Goal: Use online tool/utility: Use online tool/utility

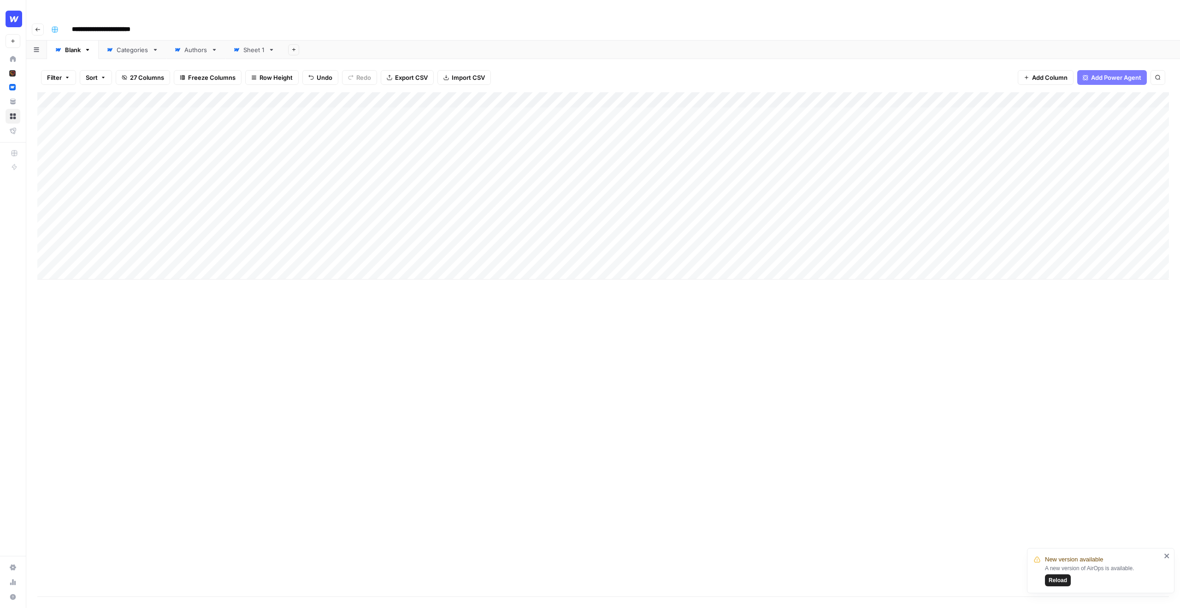
click at [409, 319] on div "Add Column" at bounding box center [603, 344] width 1132 height 504
click at [288, 191] on div "Add Column" at bounding box center [603, 185] width 1132 height 187
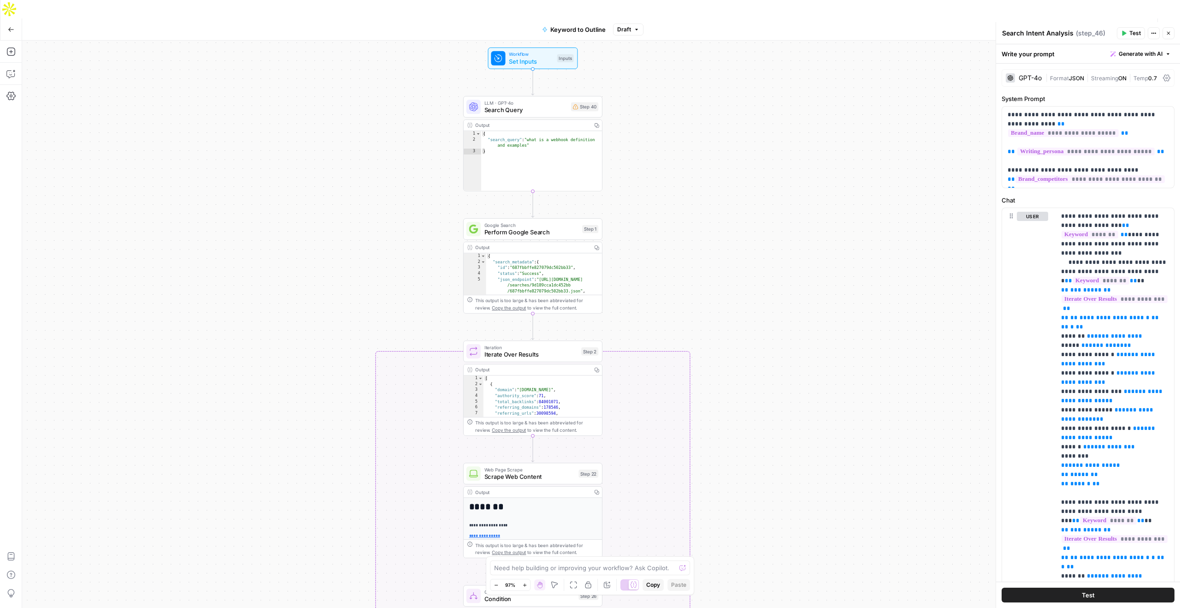
scroll to position [51, 0]
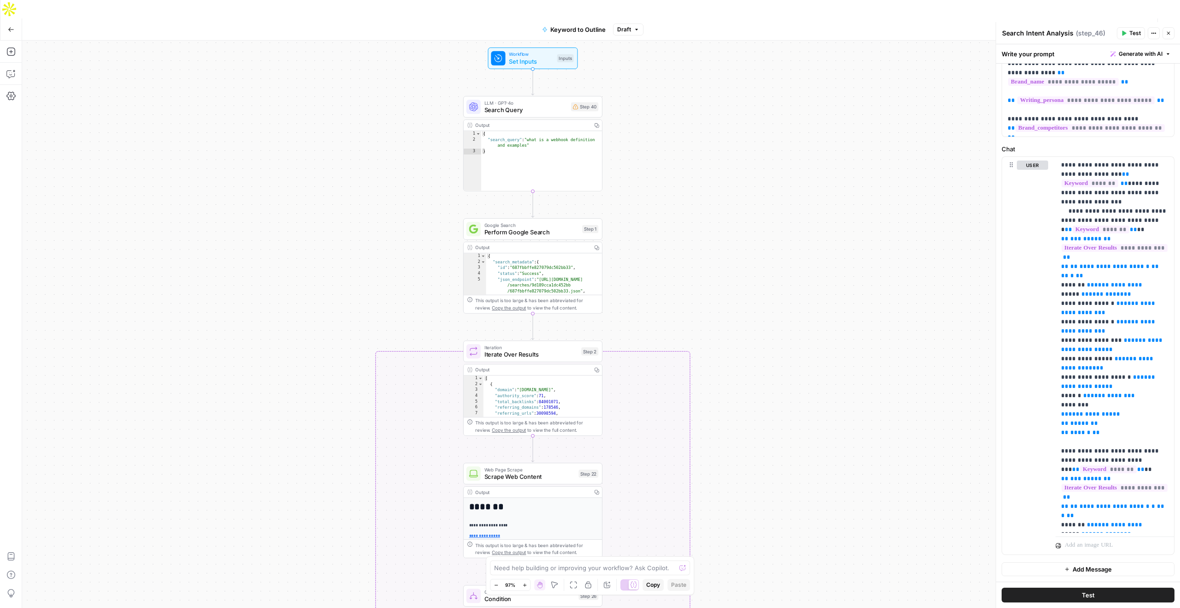
click at [1170, 27] on span "E" at bounding box center [1166, 30] width 7 height 9
click at [1172, 32] on button "Close" at bounding box center [1169, 33] width 12 height 12
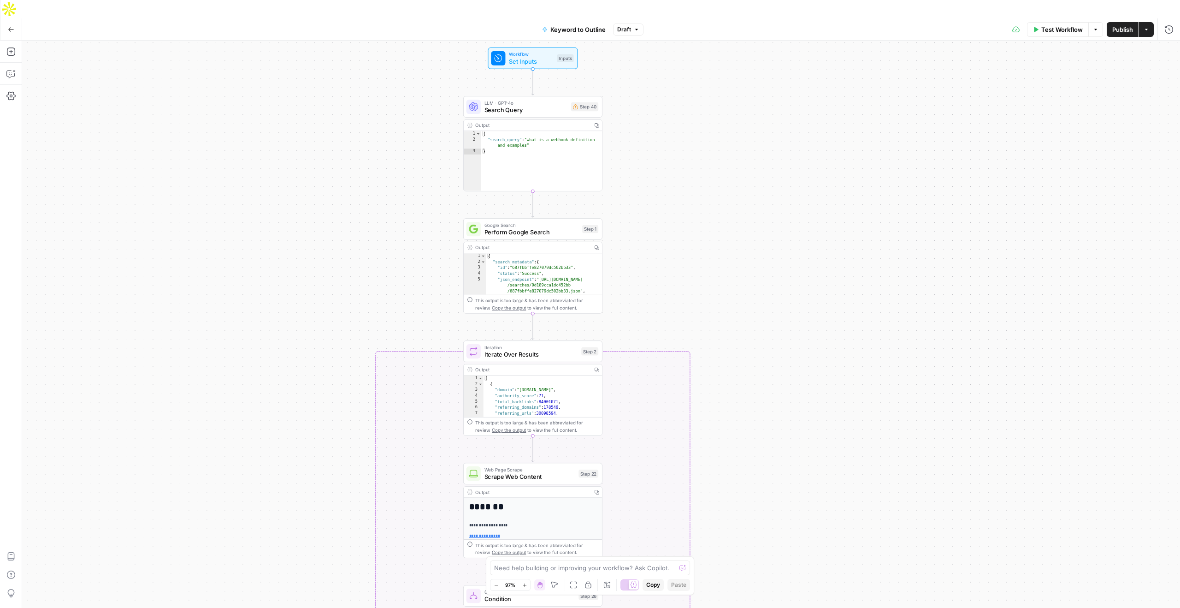
drag, startPoint x: 159, startPoint y: 109, endPoint x: 351, endPoint y: 103, distance: 192.4
click at [351, 103] on div "true false Workflow Set Inputs Inputs LLM · GPT-4o Search Query Step 40 Output …" at bounding box center [601, 334] width 1158 height 586
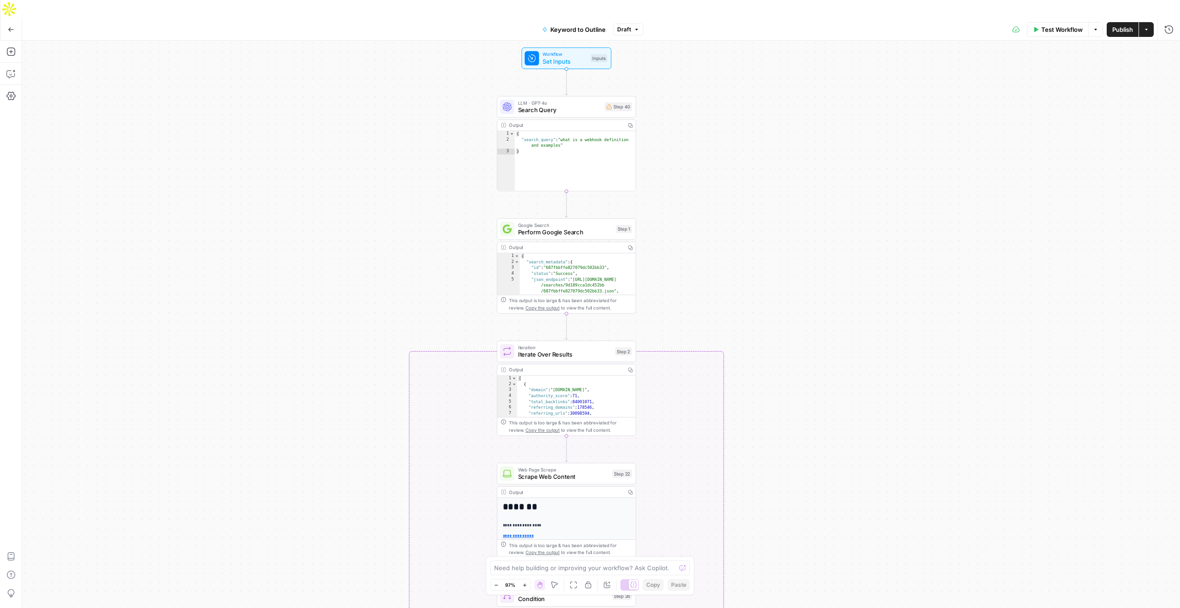
drag, startPoint x: 338, startPoint y: 105, endPoint x: 372, endPoint y: 105, distance: 34.1
click at [372, 105] on div "true false Workflow Set Inputs Inputs LLM · GPT-4o Search Query Step 40 Output …" at bounding box center [601, 334] width 1158 height 586
click at [10, 69] on icon "button" at bounding box center [10, 73] width 9 height 9
click at [71, 512] on span "Explain workflow" at bounding box center [64, 515] width 45 height 8
